Goal: Transaction & Acquisition: Purchase product/service

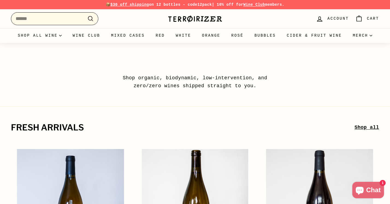
click at [71, 19] on input "Search" at bounding box center [54, 18] width 87 height 13
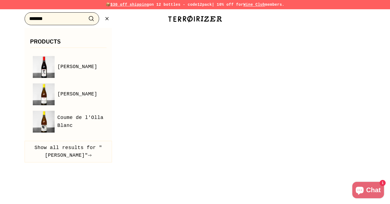
type input "*******"
click at [91, 19] on button ".cls-1{fill:none;stroke:#000;stroke-miterlimit:10;stroke-width:2px} Search" at bounding box center [91, 18] width 10 height 8
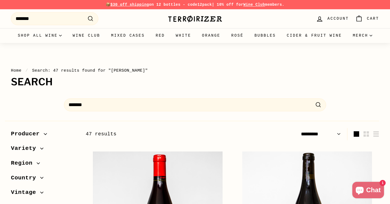
select select "*********"
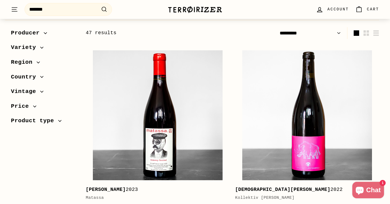
scroll to position [100, 0]
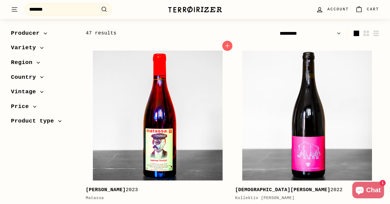
click at [171, 126] on img at bounding box center [157, 114] width 129 height 129
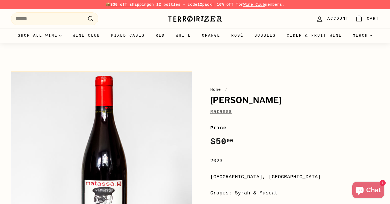
click at [221, 112] on link "Matassa" at bounding box center [221, 111] width 22 height 5
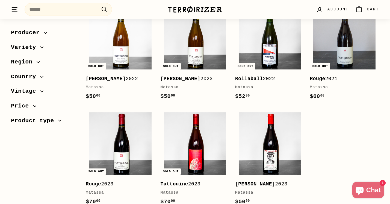
scroll to position [356, 0]
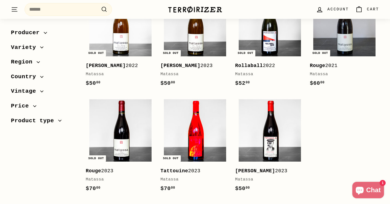
click at [202, 138] on img at bounding box center [195, 130] width 62 height 62
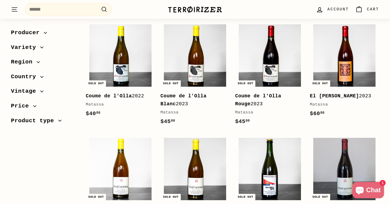
scroll to position [190, 0]
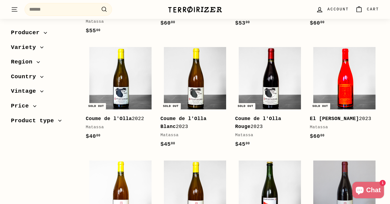
click at [349, 84] on img at bounding box center [344, 78] width 62 height 62
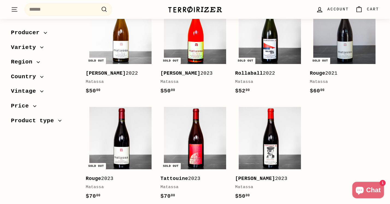
scroll to position [348, 0]
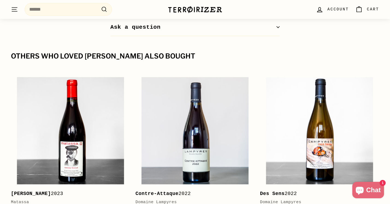
scroll to position [640, 0]
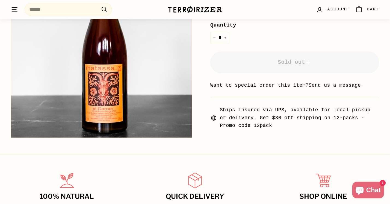
scroll to position [182, 0]
